Goal: Information Seeking & Learning: Learn about a topic

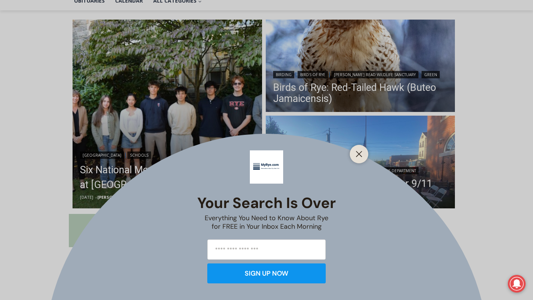
scroll to position [186, 0]
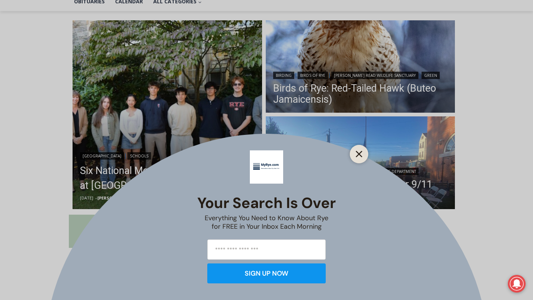
click at [359, 150] on button "Close" at bounding box center [359, 154] width 10 height 10
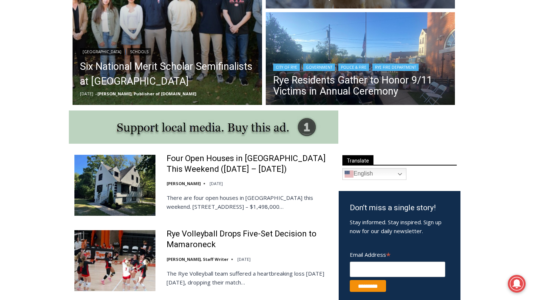
scroll to position [291, 0]
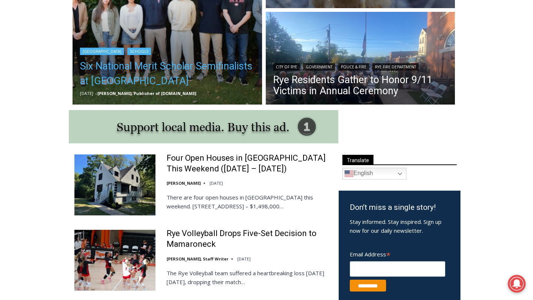
click at [142, 82] on link "Six National Merit Scholar Semifinalists at [GEOGRAPHIC_DATA]" at bounding box center [167, 74] width 175 height 30
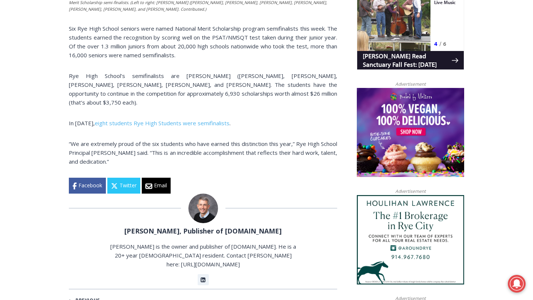
scroll to position [516, 0]
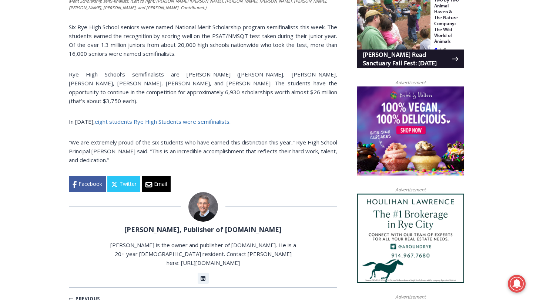
click at [205, 118] on link "eight students Rye High Students were semifinalists" at bounding box center [162, 121] width 135 height 7
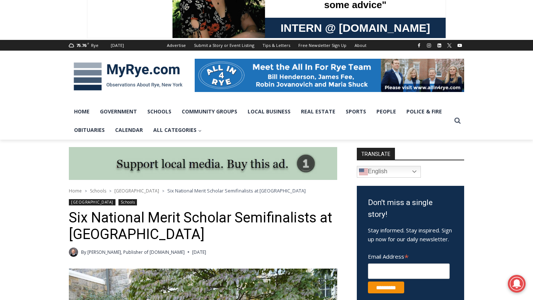
scroll to position [54, 0]
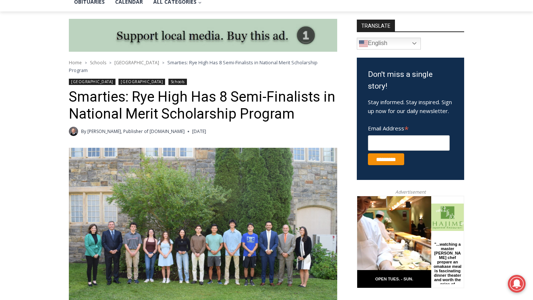
scroll to position [163, 0]
